Goal: Information Seeking & Learning: Learn about a topic

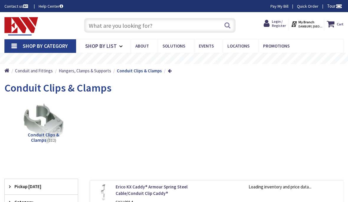
type input "[PERSON_NAME][GEOGRAPHIC_DATA], [STREET_ADDRESS]"
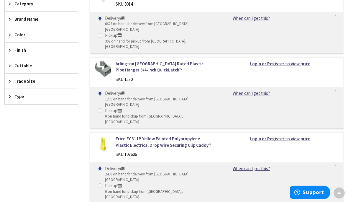
scroll to position [199, 0]
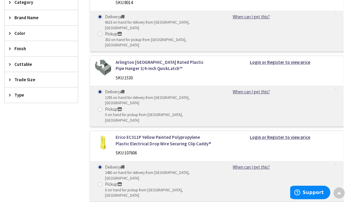
click at [131, 59] on link "Arlington [GEOGRAPHIC_DATA] Rated Plastic Pipe Hanger 3/4-Inch QuickLatch™" at bounding box center [164, 65] width 97 height 13
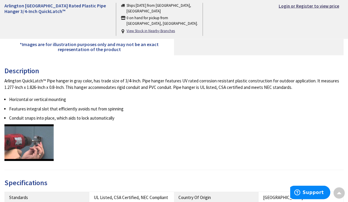
scroll to position [221, 0]
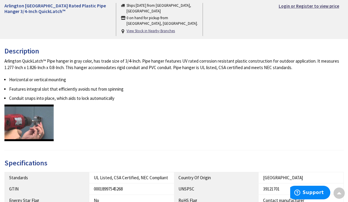
click at [29, 121] on link at bounding box center [28, 122] width 49 height 37
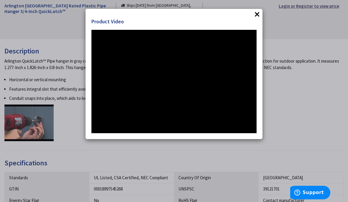
click at [272, 40] on div "× Product Video" at bounding box center [174, 101] width 348 height 202
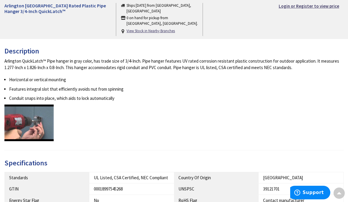
click at [22, 122] on link at bounding box center [28, 122] width 49 height 37
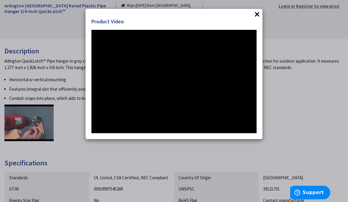
click at [102, 20] on h4 "Product Video" at bounding box center [173, 22] width 165 height 8
click at [259, 15] on button "×" at bounding box center [257, 14] width 9 height 9
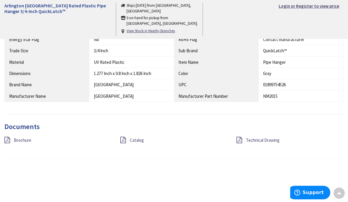
scroll to position [380, 0]
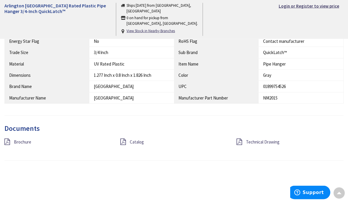
click at [14, 144] on div "Brochure Catalog Technical Drawing" at bounding box center [174, 145] width 348 height 13
click at [14, 139] on span "Brochure" at bounding box center [22, 142] width 17 height 6
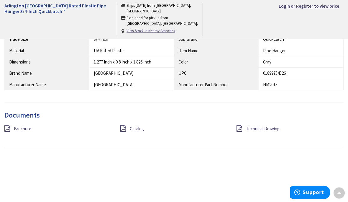
scroll to position [393, 0]
